Goal: Task Accomplishment & Management: Use online tool/utility

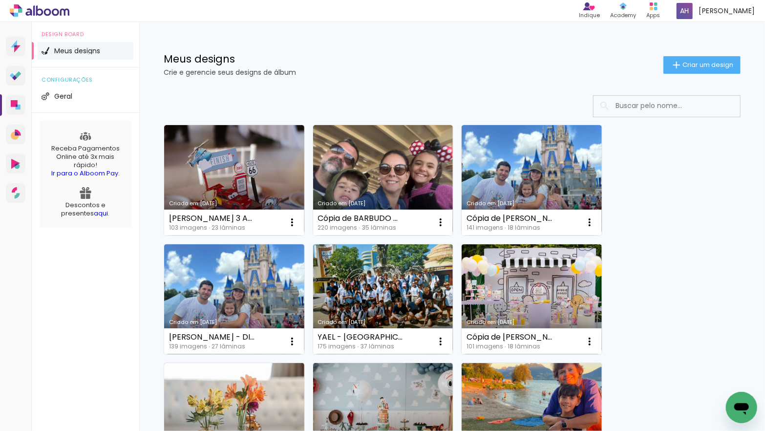
click at [227, 167] on link "Criado em [DATE]" at bounding box center [234, 180] width 140 height 110
